Goal: Task Accomplishment & Management: Manage account settings

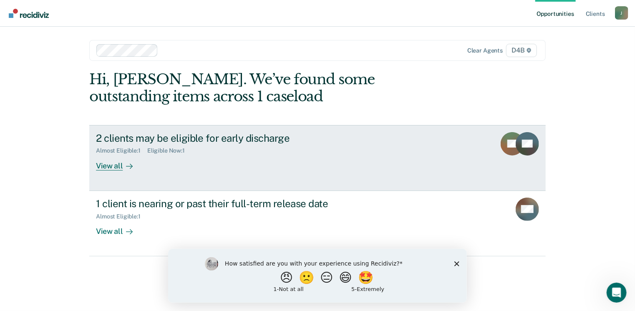
click at [113, 165] on div "View all" at bounding box center [119, 162] width 47 height 16
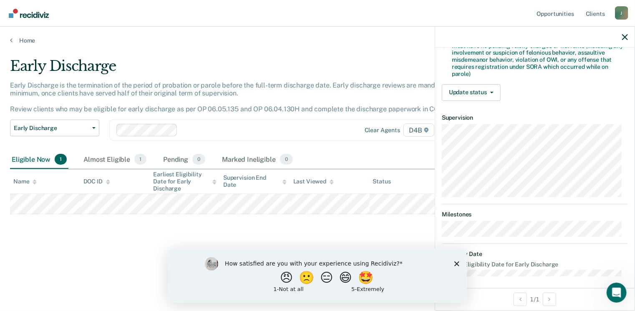
scroll to position [253, 0]
click at [458, 262] on icon "Close survey" at bounding box center [456, 263] width 5 height 5
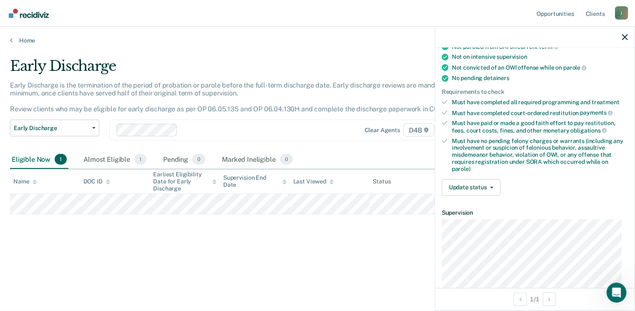
scroll to position [128, 0]
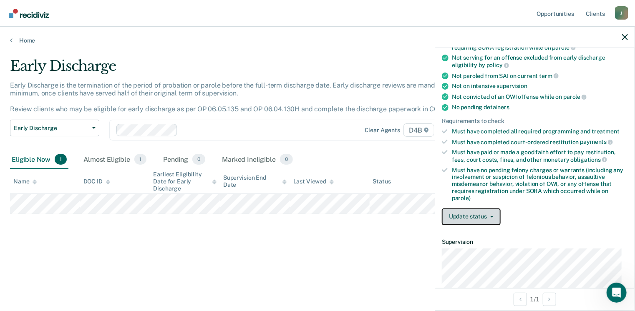
click at [460, 214] on button "Update status" at bounding box center [471, 217] width 59 height 17
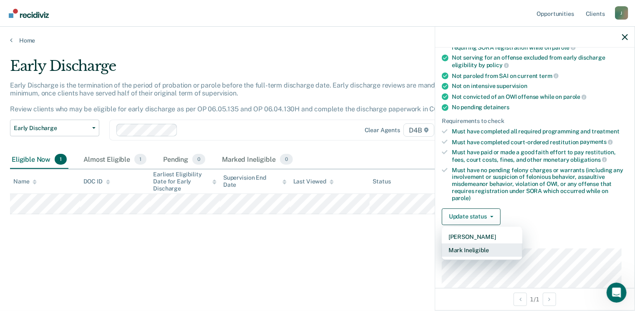
click at [471, 251] on button "Mark Ineligible" at bounding box center [482, 250] width 81 height 13
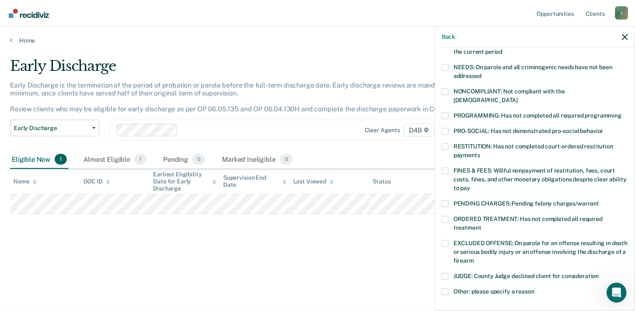
click at [446, 96] on div "NONCOMPLIANT: Not compliant with the [DEMOGRAPHIC_DATA]" at bounding box center [535, 100] width 186 height 24
click at [446, 91] on span at bounding box center [445, 91] width 7 height 7
click at [518, 97] on input "NONCOMPLIANT: Not compliant with the [DEMOGRAPHIC_DATA]" at bounding box center [518, 97] width 0 height 0
click at [444, 67] on span at bounding box center [445, 67] width 7 height 7
click at [481, 73] on input "NEEDS: On parole and all criminogenic needs have not been addressed" at bounding box center [481, 73] width 0 height 0
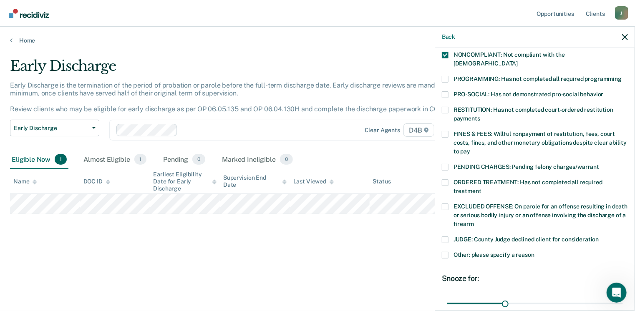
scroll to position [230, 0]
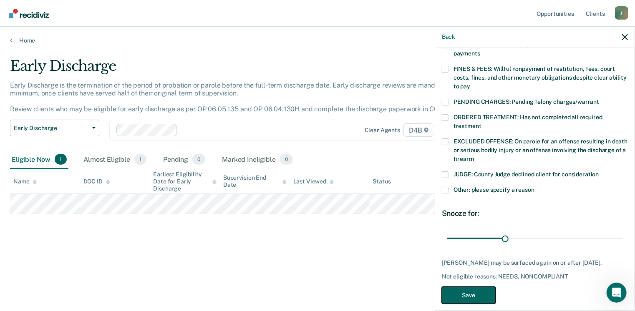
click at [467, 287] on button "Save" at bounding box center [469, 295] width 54 height 17
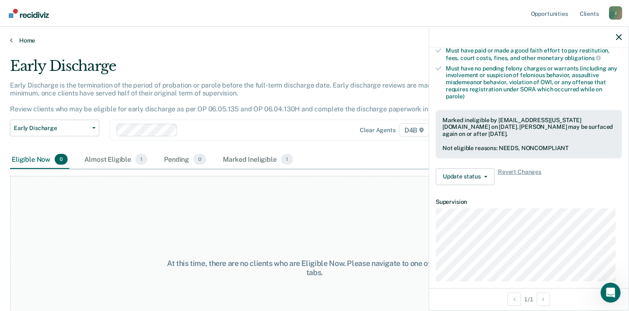
click at [15, 38] on link "Home" at bounding box center [314, 41] width 609 height 8
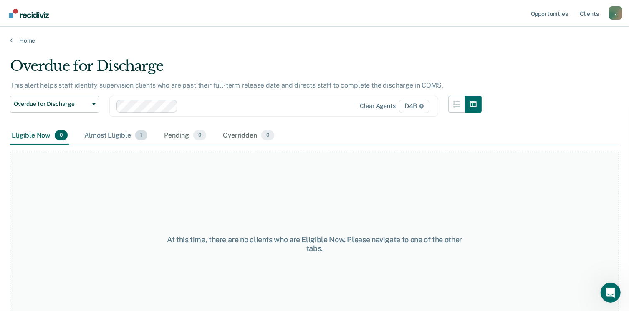
click at [102, 134] on div "Almost Eligible 1" at bounding box center [116, 136] width 66 height 18
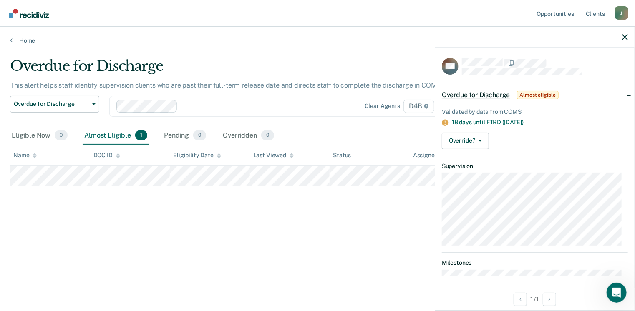
click at [50, 252] on div "Overdue for Discharge This alert helps staff identify supervision clients who a…" at bounding box center [317, 167] width 615 height 218
click at [97, 104] on button "Overdue for Discharge" at bounding box center [54, 104] width 89 height 17
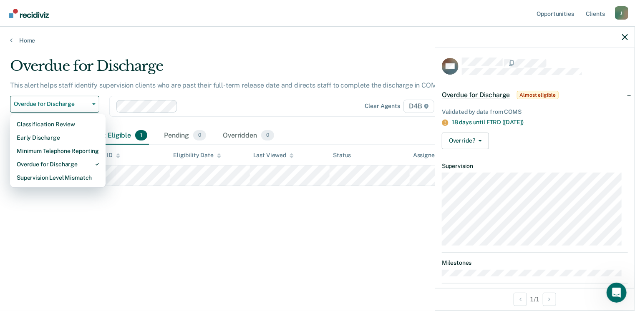
click at [214, 106] on div at bounding box center [260, 106] width 158 height 10
